Goal: Answer question/provide support

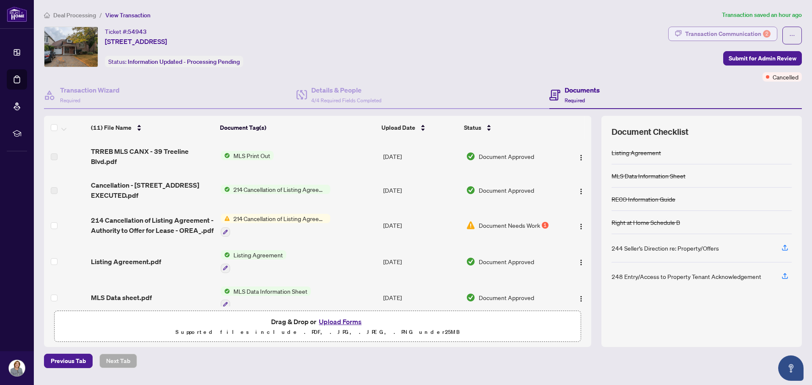
click at [718, 32] on div "Transaction Communication 2" at bounding box center [727, 34] width 85 height 14
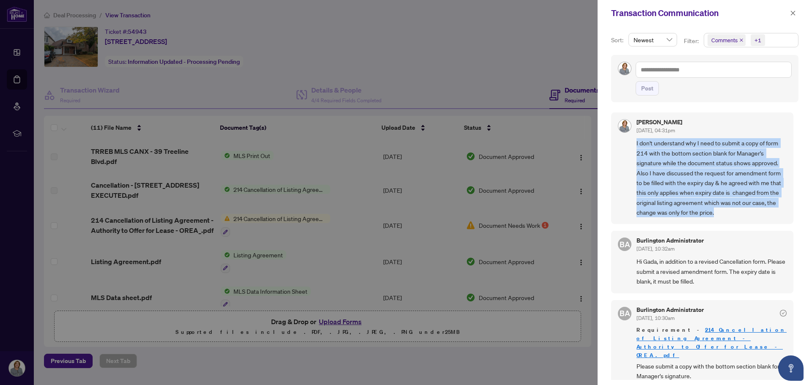
drag, startPoint x: 636, startPoint y: 140, endPoint x: 746, endPoint y: 216, distance: 134.5
click at [746, 216] on div "[PERSON_NAME] [DATE], 04:31pm I don't understand why I need to submit a copy of…" at bounding box center [702, 169] width 182 height 112
copy span "I don't understand why I need to submit a copy of form 214 with the bottom sect…"
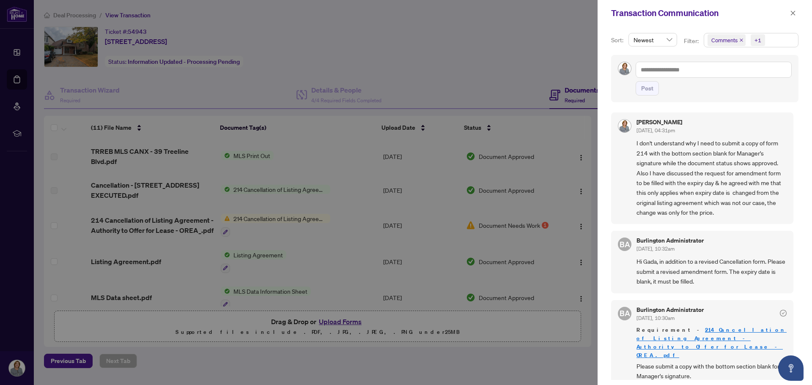
click at [275, 213] on div at bounding box center [406, 192] width 812 height 385
click at [506, 218] on div at bounding box center [406, 192] width 812 height 385
click at [595, 39] on div at bounding box center [406, 192] width 812 height 385
click at [133, 214] on div at bounding box center [406, 192] width 812 height 385
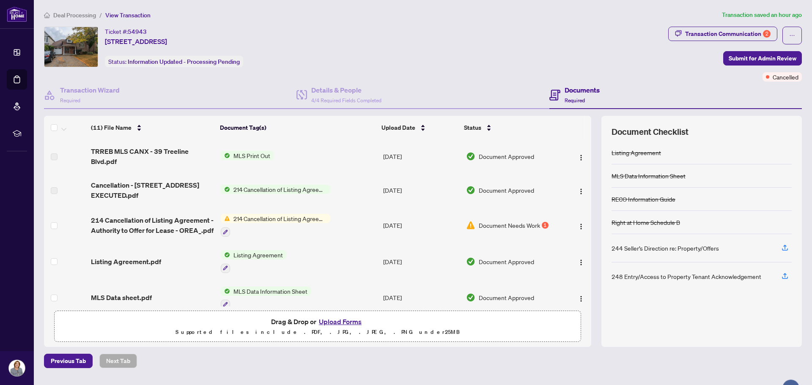
click at [254, 214] on span "214 Cancellation of Listing Agreement - Authority to Offer for Lease" at bounding box center [280, 218] width 100 height 9
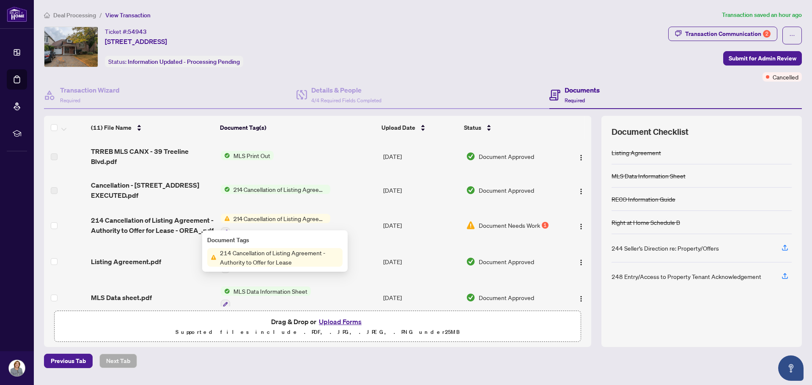
click at [497, 221] on span "Document Needs Work" at bounding box center [509, 225] width 61 height 9
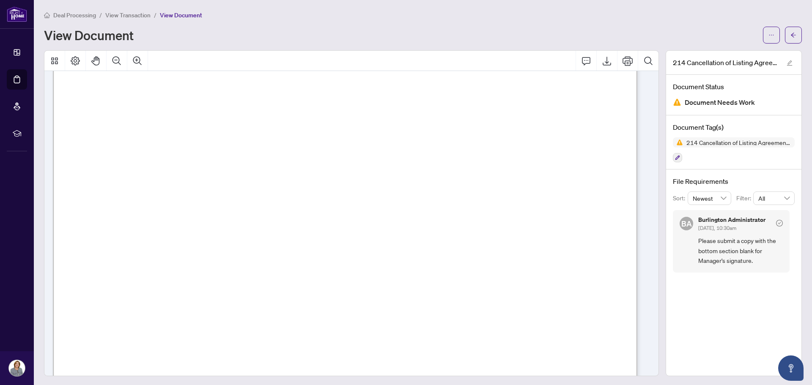
scroll to position [42, 0]
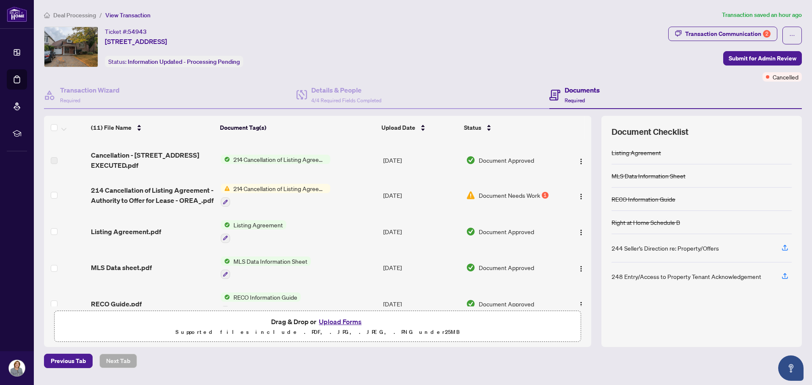
scroll to position [127, 0]
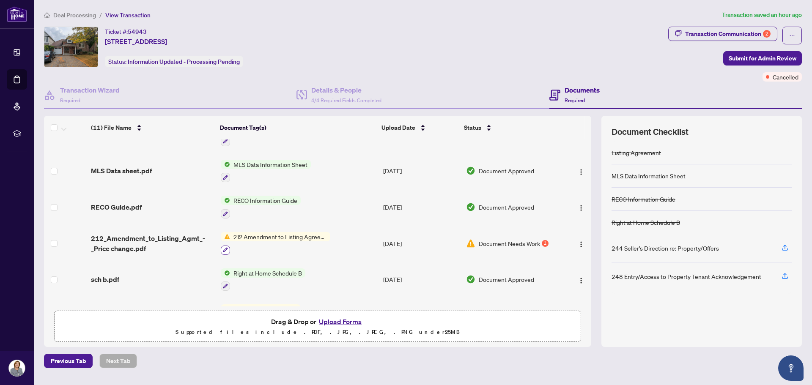
click at [227, 248] on icon "button" at bounding box center [225, 250] width 5 height 5
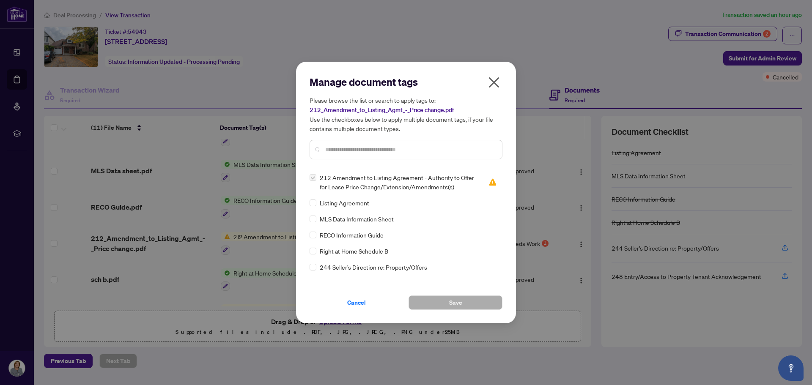
click at [501, 76] on button "button" at bounding box center [494, 84] width 17 height 18
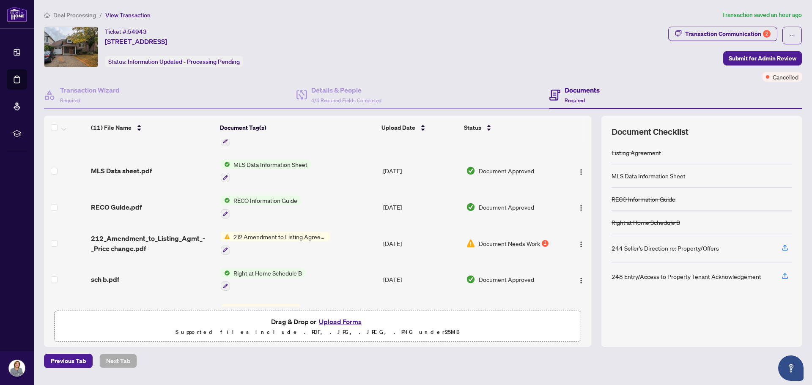
click at [306, 232] on span "212 Amendment to Listing Agreement - Authority to Offer for Lease Price Change/…" at bounding box center [280, 236] width 100 height 9
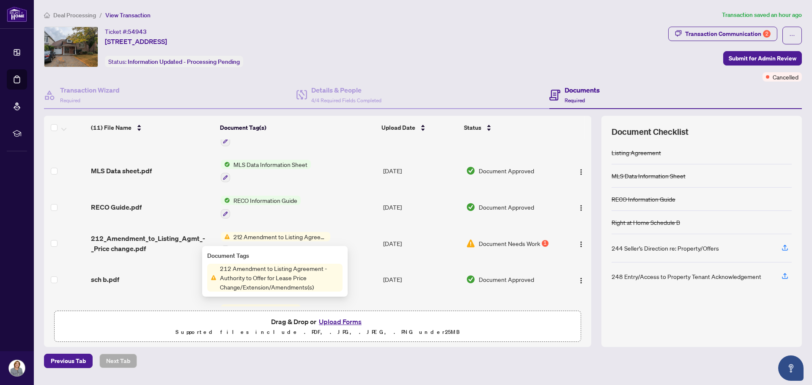
click at [508, 239] on span "Document Needs Work" at bounding box center [509, 243] width 61 height 9
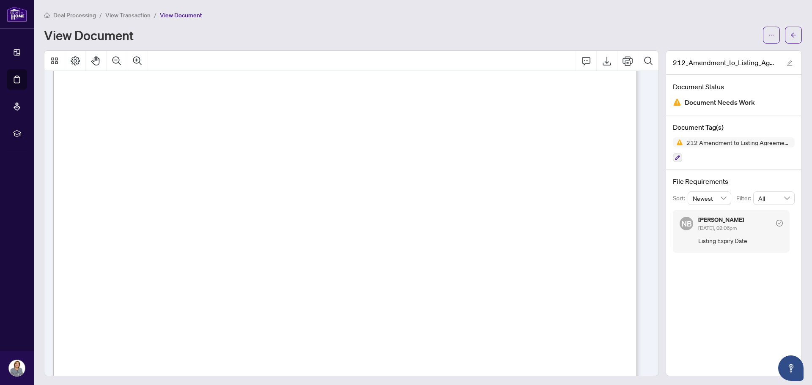
scroll to position [212, 0]
